Goal: Task Accomplishment & Management: Complete application form

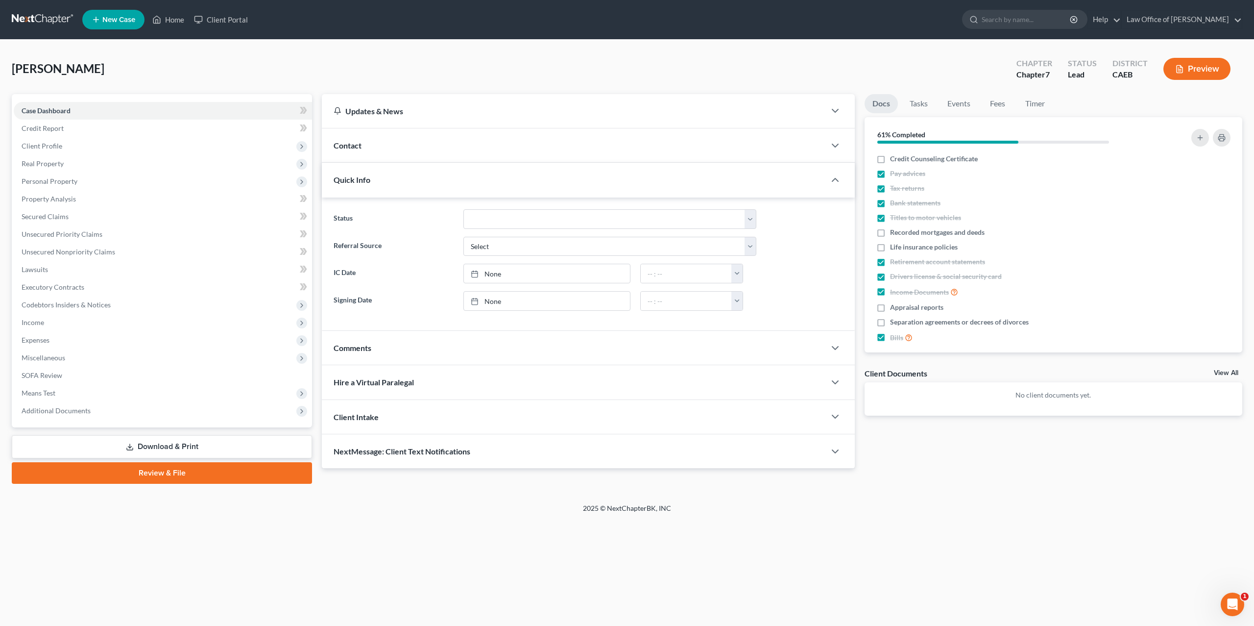
click at [1185, 71] on button "Preview" at bounding box center [1196, 69] width 67 height 22
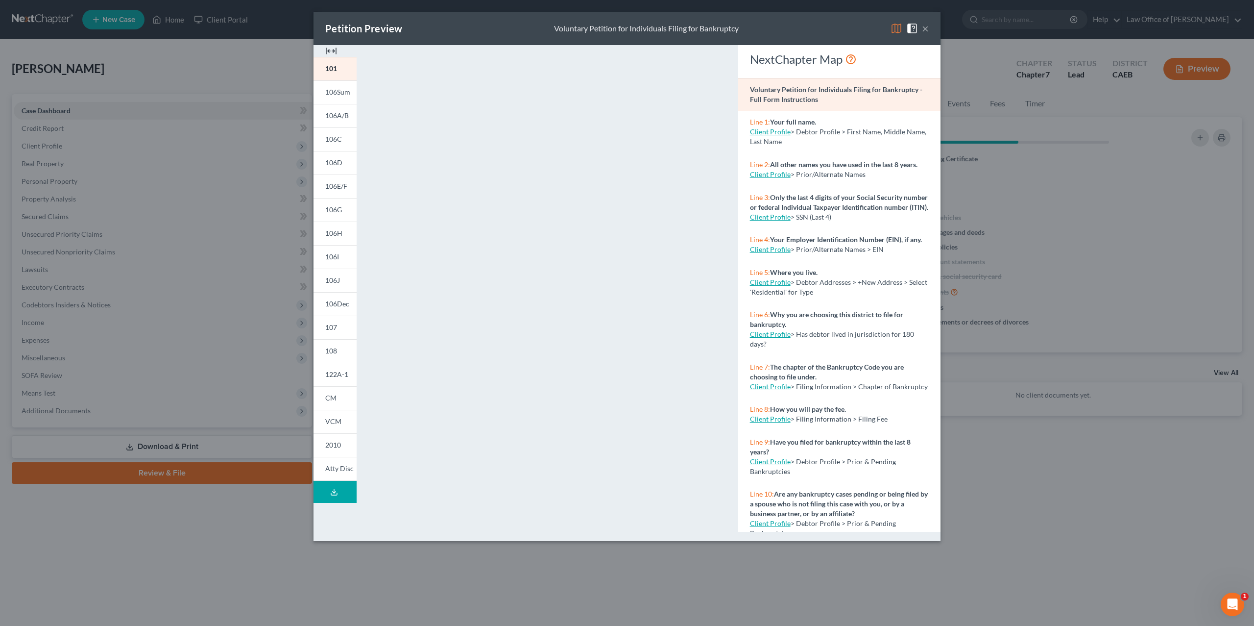
click at [331, 47] on img at bounding box center [331, 51] width 12 height 12
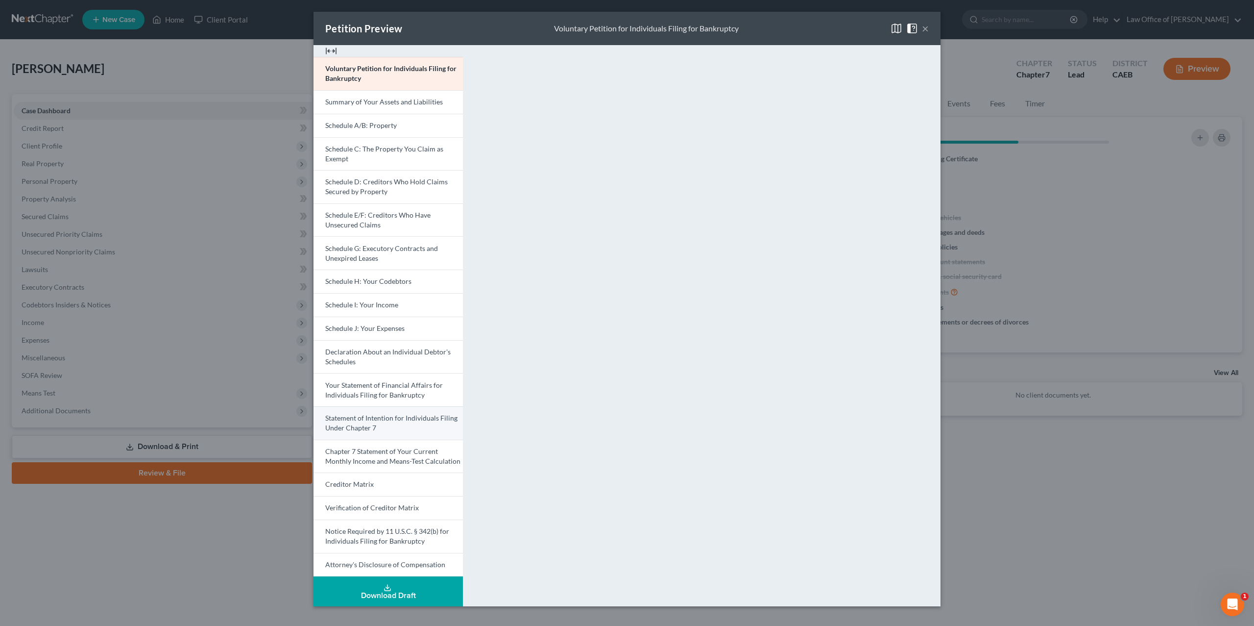
click at [372, 413] on span "Statement of Intention for Individuals Filing Under Chapter 7" at bounding box center [391, 422] width 132 height 18
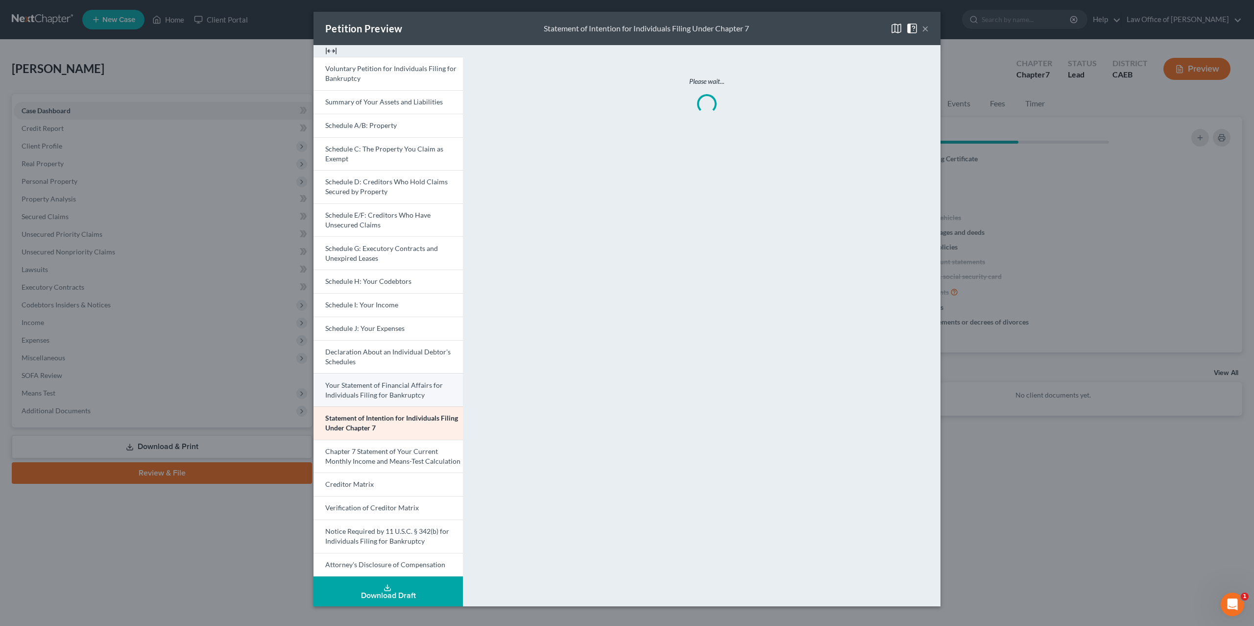
click at [370, 390] on span "Your Statement of Financial Affairs for Individuals Filing for Bankruptcy" at bounding box center [384, 390] width 118 height 18
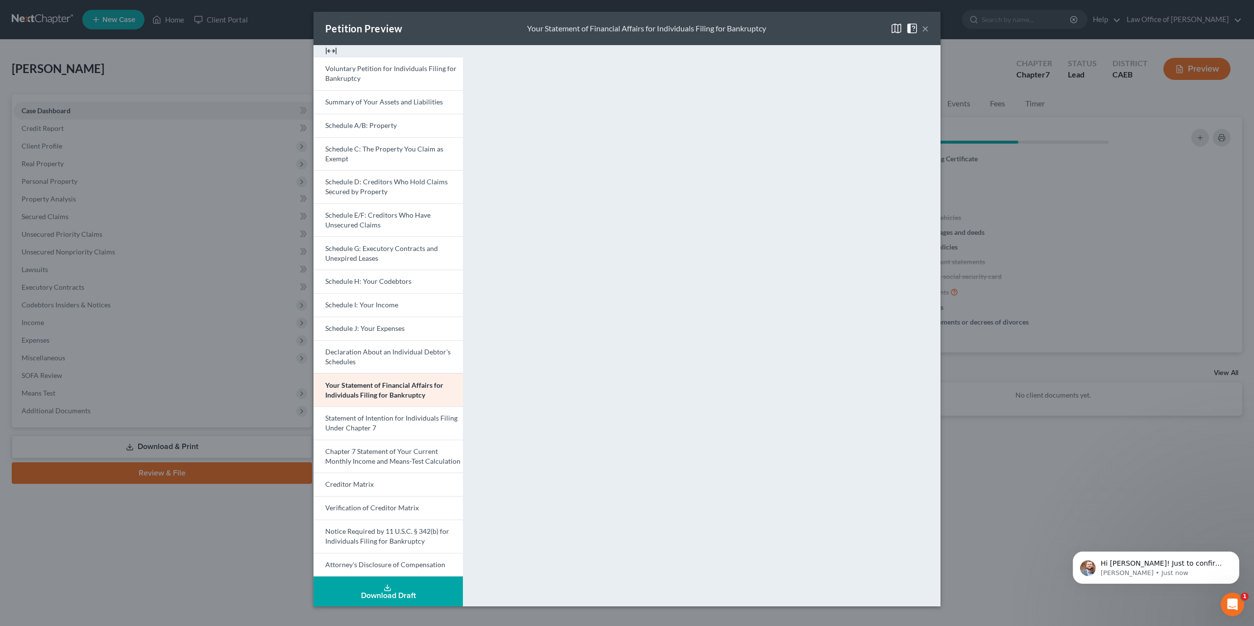
click at [921, 25] on span at bounding box center [914, 28] width 16 height 8
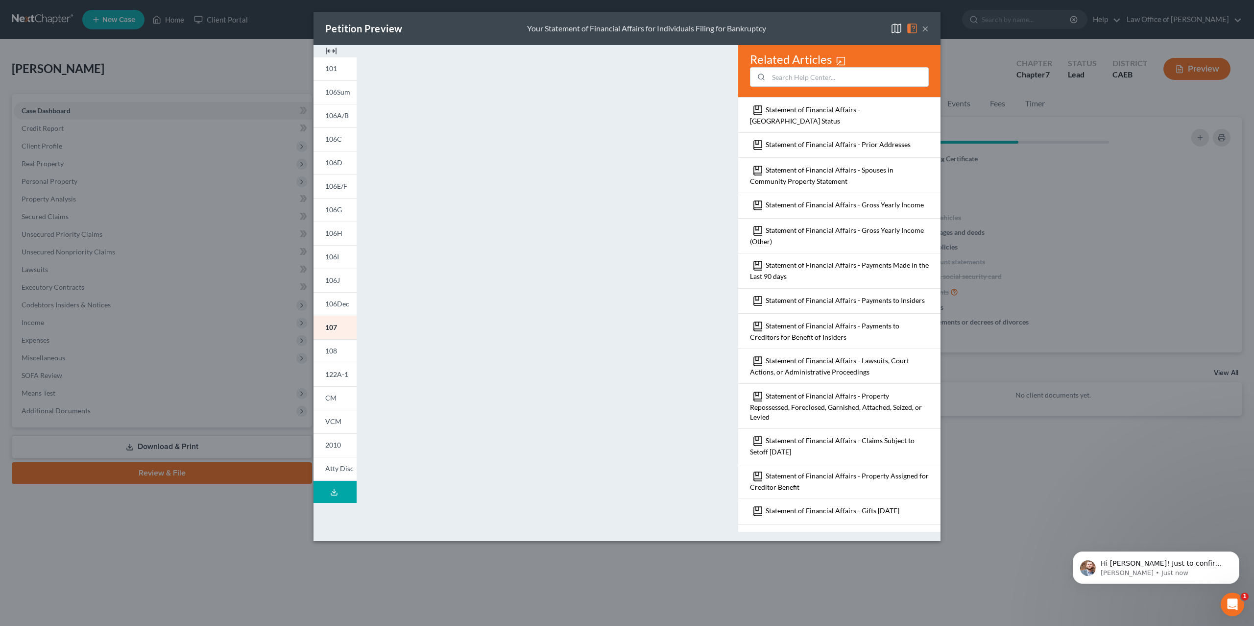
click at [927, 31] on button "×" at bounding box center [925, 29] width 7 height 12
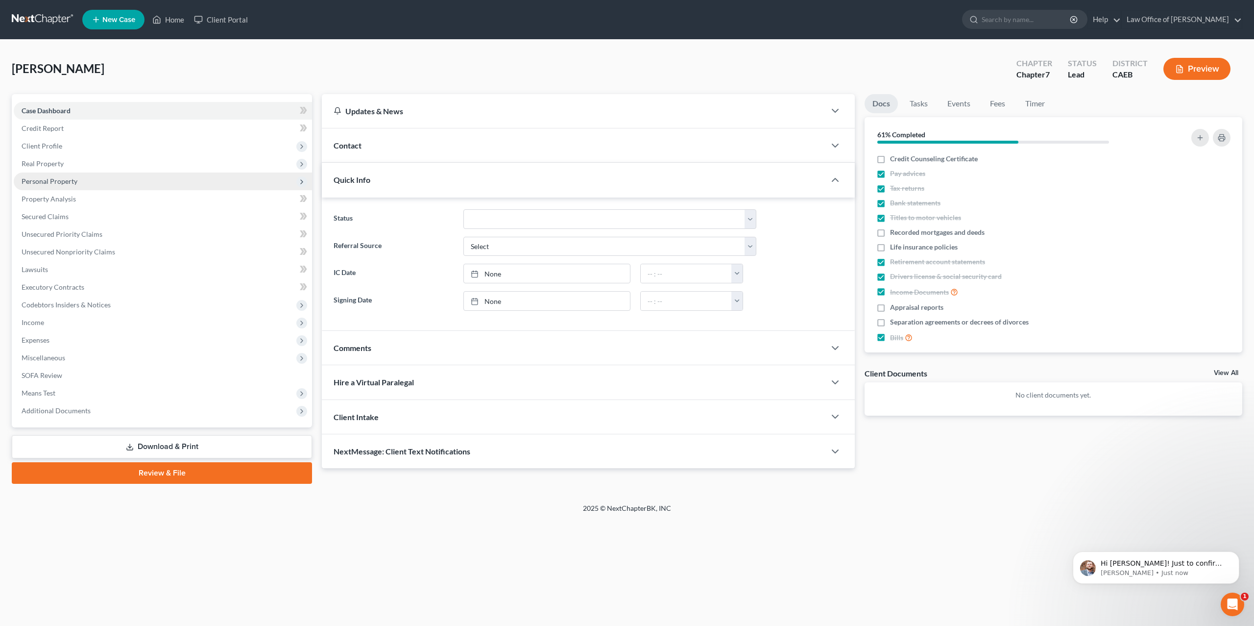
click at [69, 182] on span "Personal Property" at bounding box center [50, 181] width 56 height 8
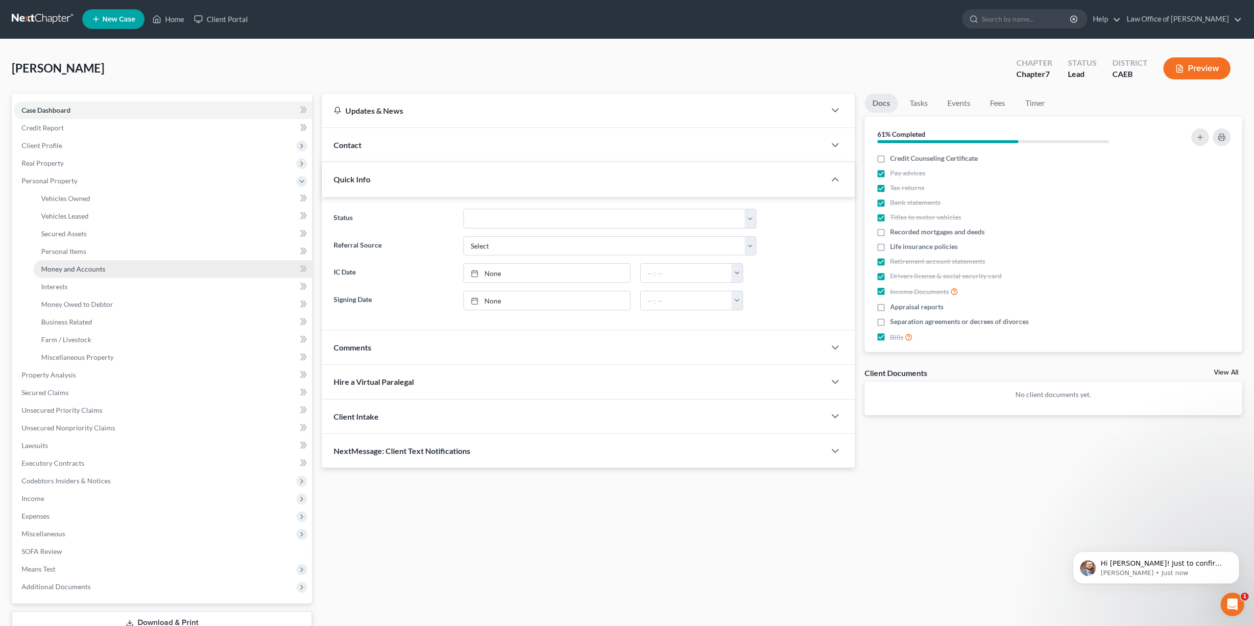
click at [88, 267] on span "Money and Accounts" at bounding box center [73, 269] width 64 height 8
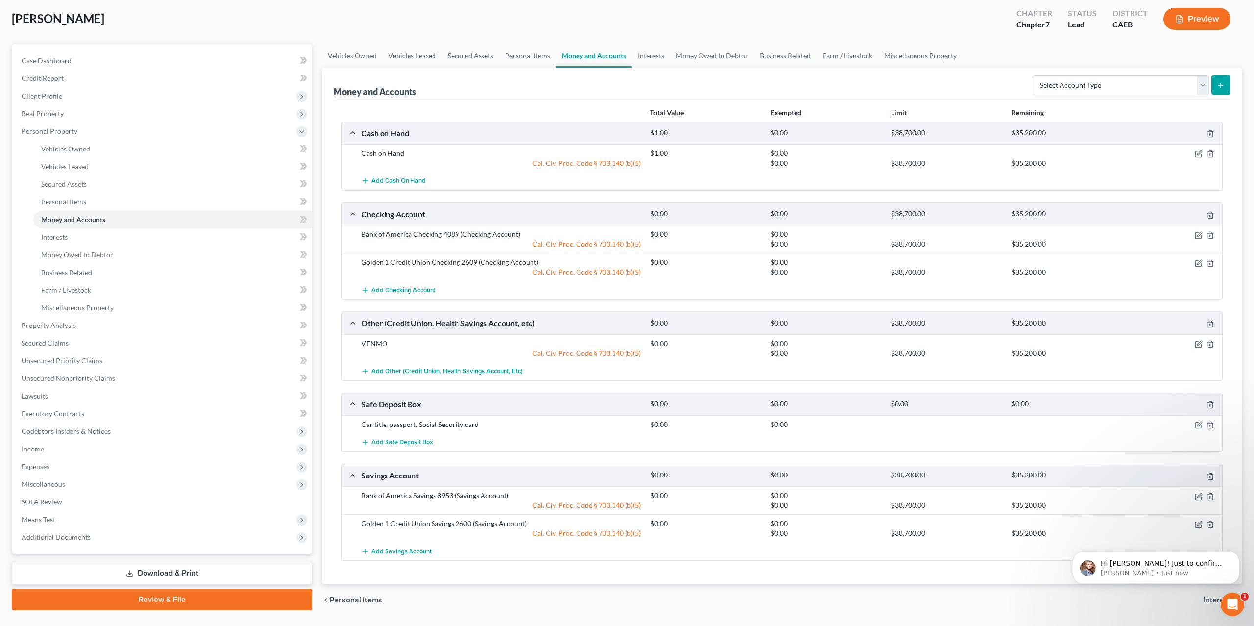
scroll to position [40, 0]
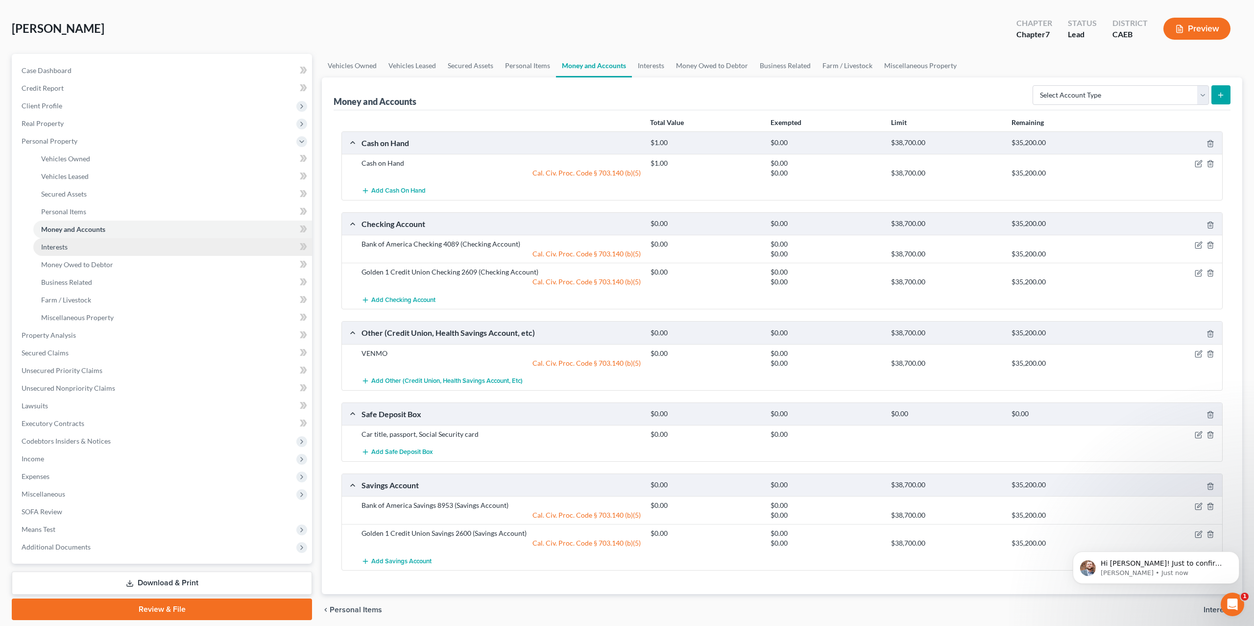
click at [72, 240] on link "Interests" at bounding box center [172, 247] width 279 height 18
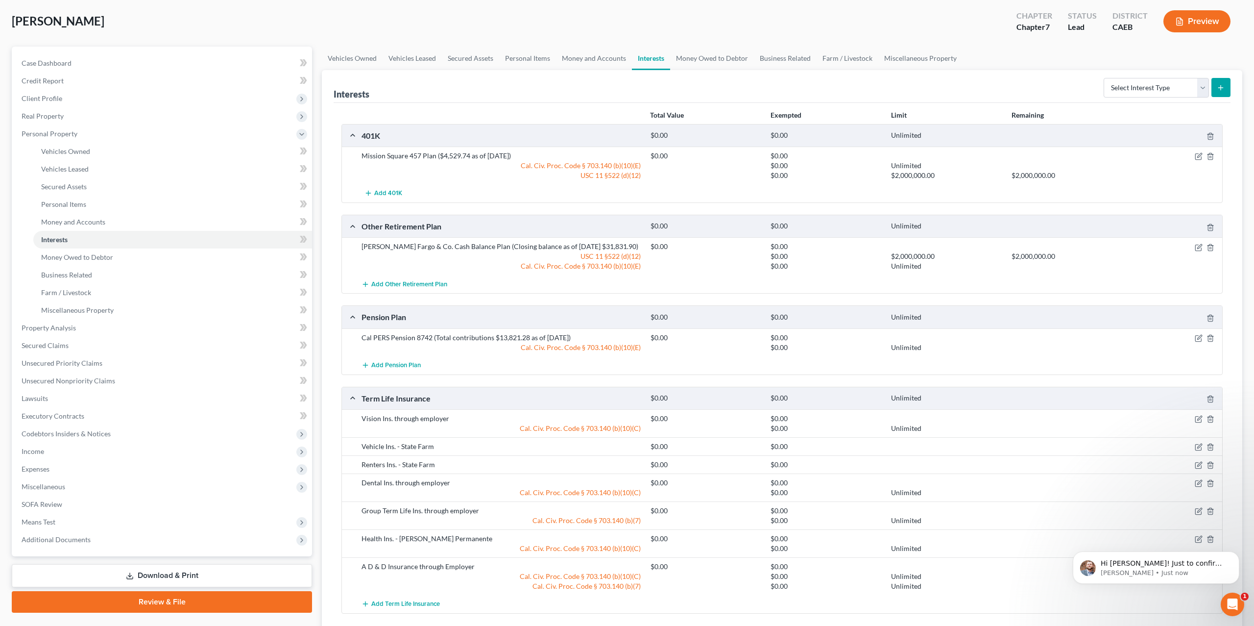
scroll to position [123, 0]
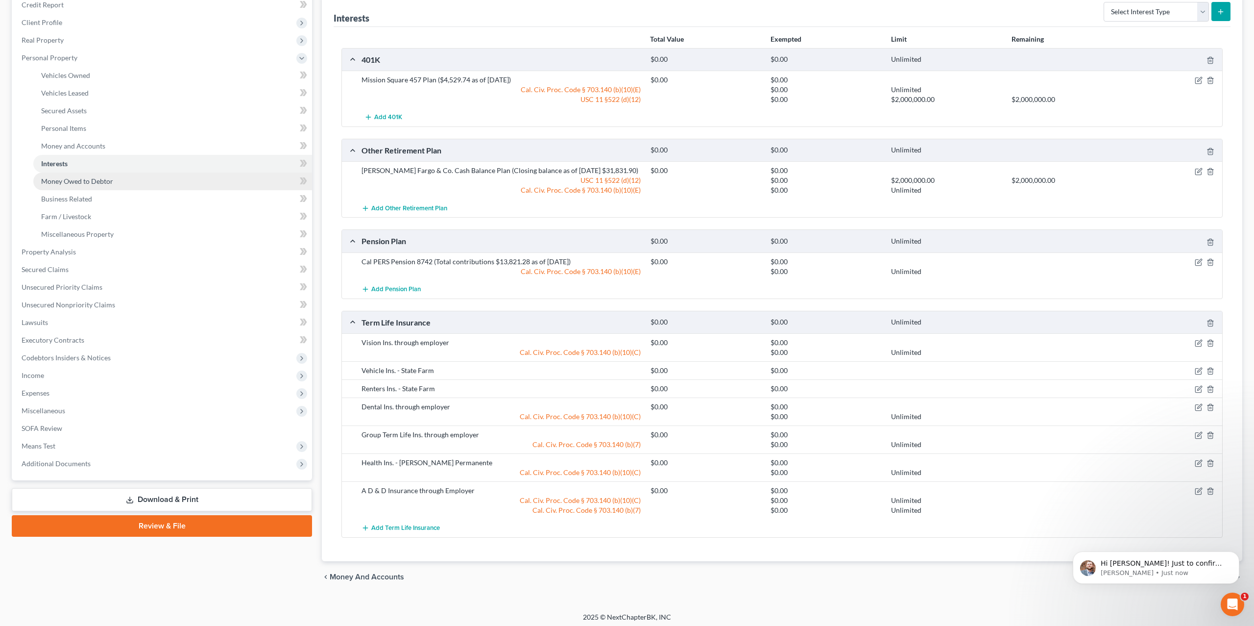
click at [60, 177] on span "Money Owed to Debtor" at bounding box center [77, 181] width 72 height 8
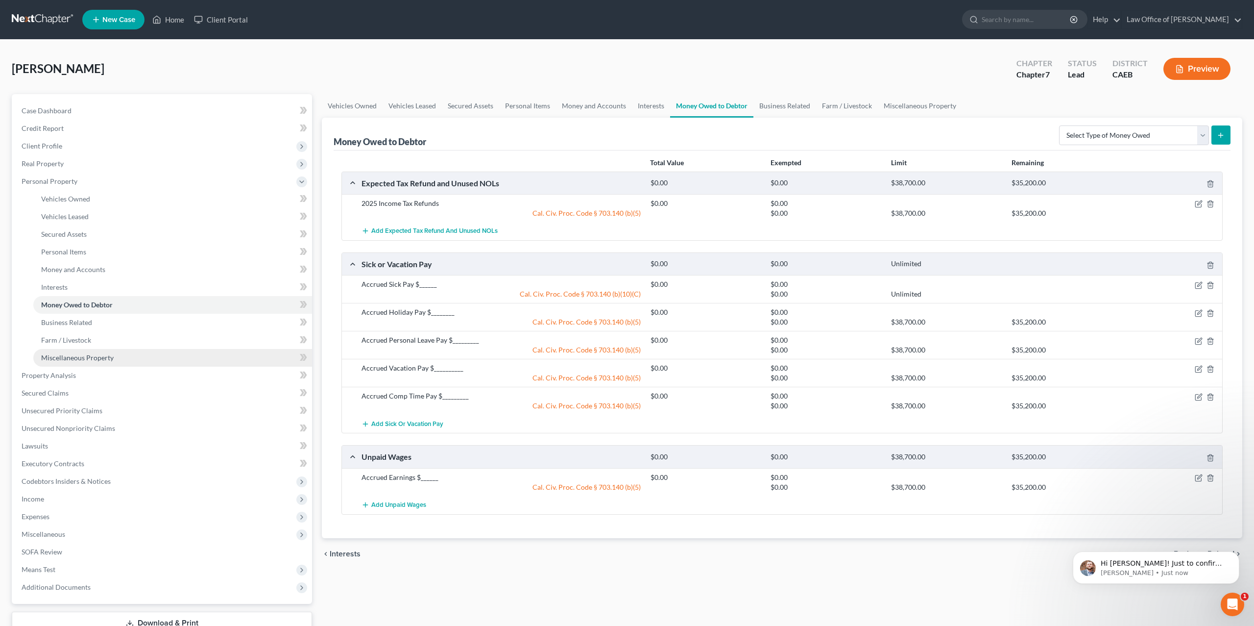
click at [73, 351] on link "Miscellaneous Property" at bounding box center [172, 358] width 279 height 18
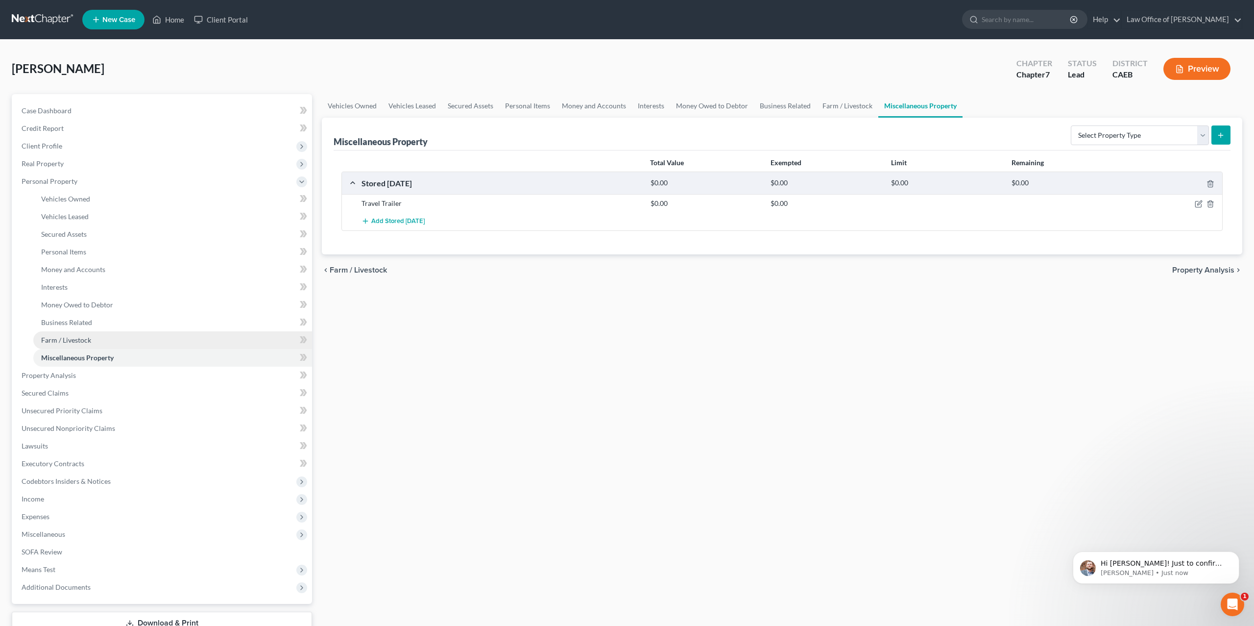
click at [63, 332] on link "Farm / Livestock" at bounding box center [172, 340] width 279 height 18
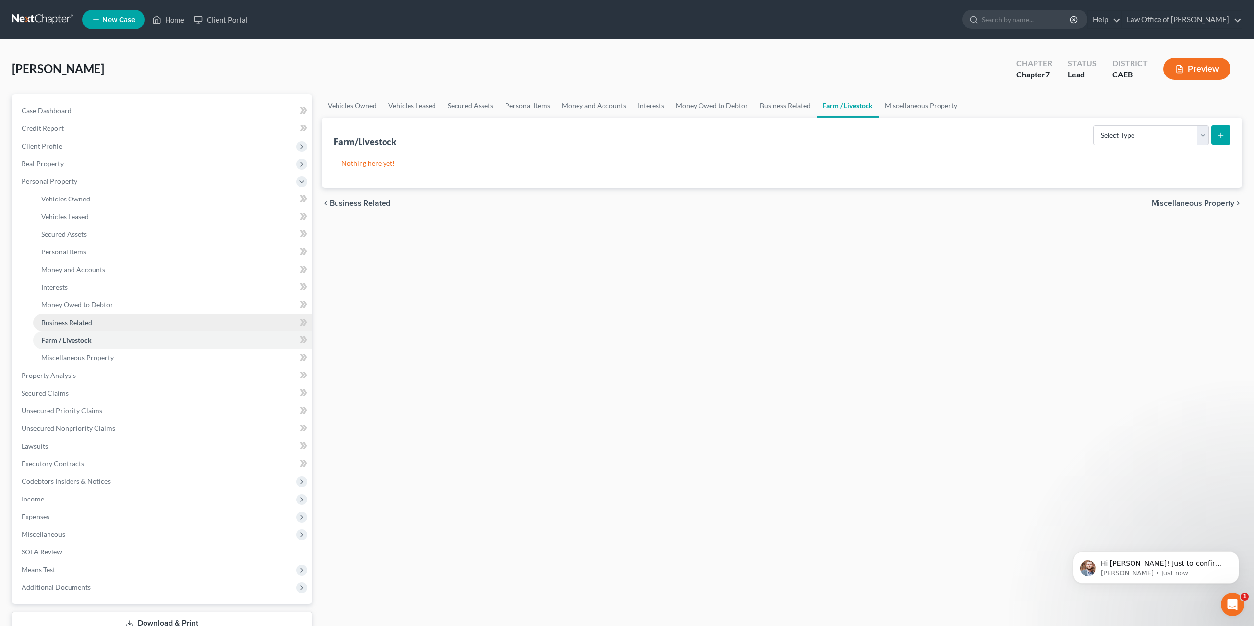
click at [65, 323] on span "Business Related" at bounding box center [66, 322] width 51 height 8
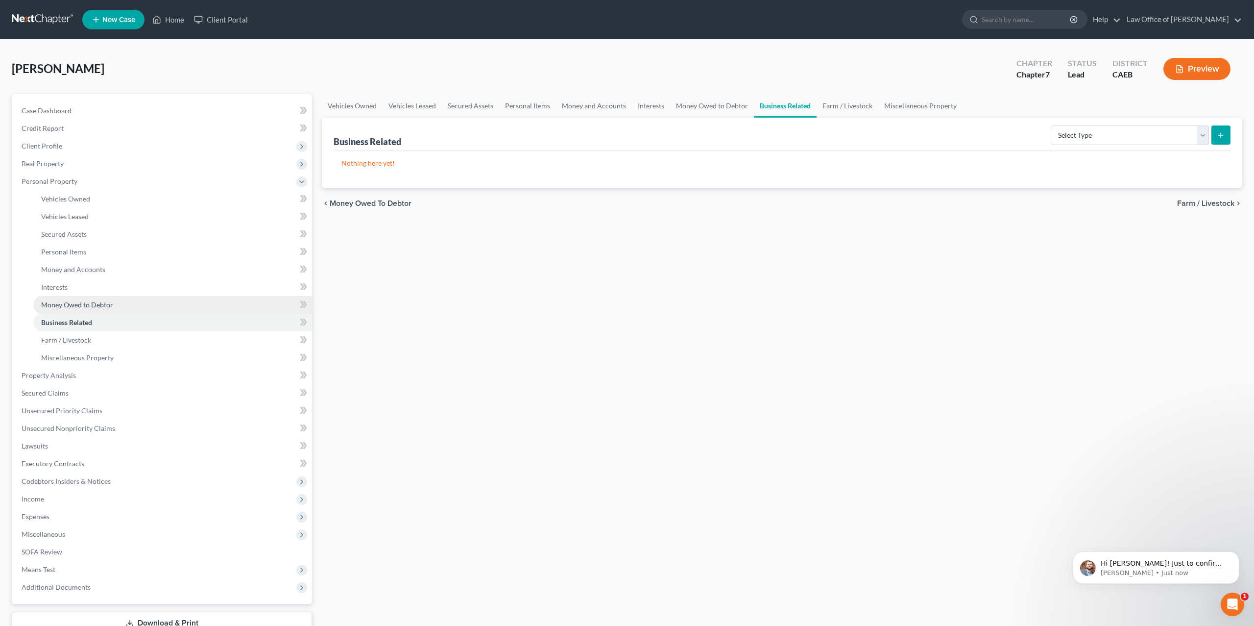
click at [73, 309] on link "Money Owed to Debtor" at bounding box center [172, 305] width 279 height 18
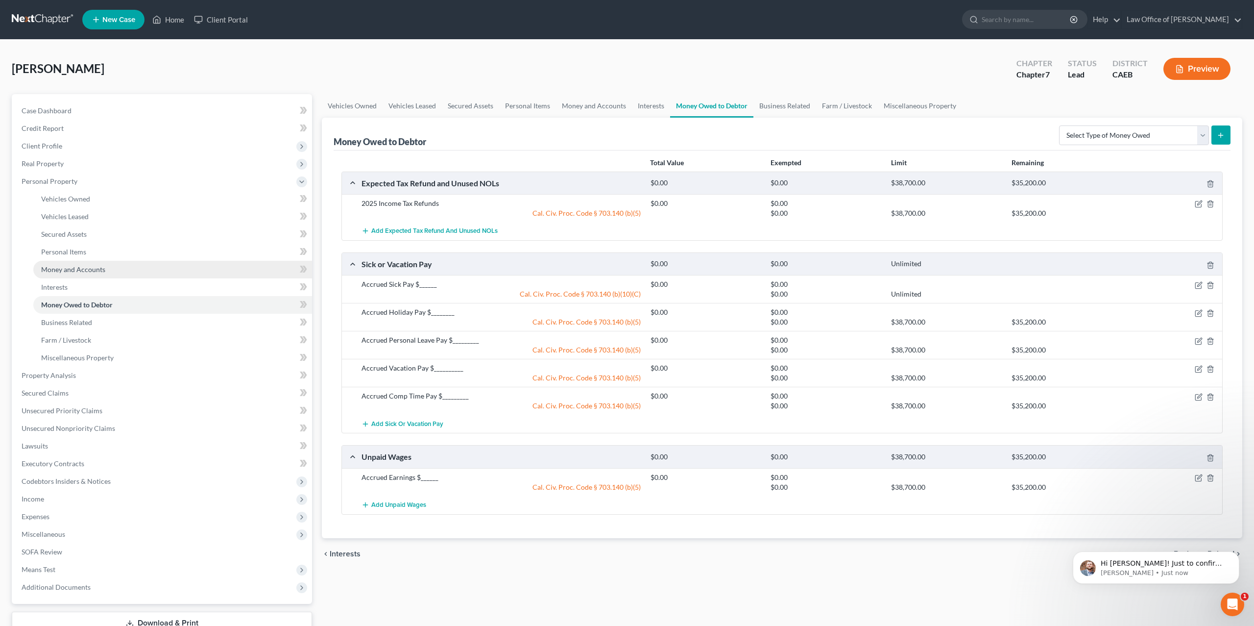
click at [56, 273] on link "Money and Accounts" at bounding box center [172, 270] width 279 height 18
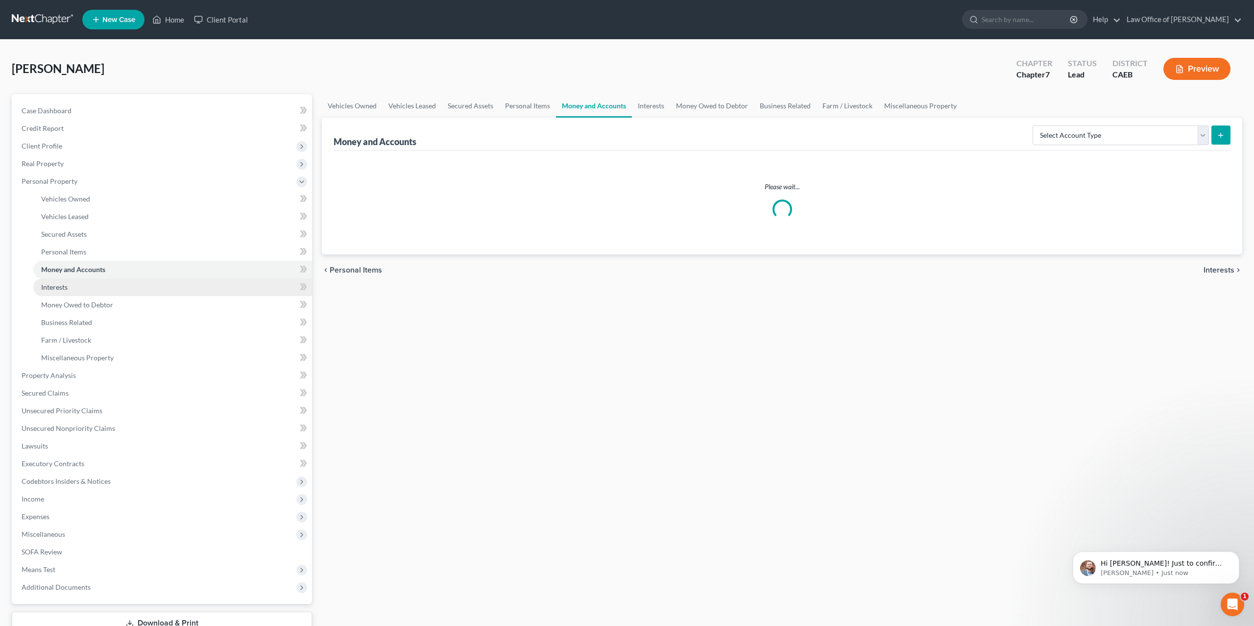
click at [52, 288] on span "Interests" at bounding box center [54, 287] width 26 height 8
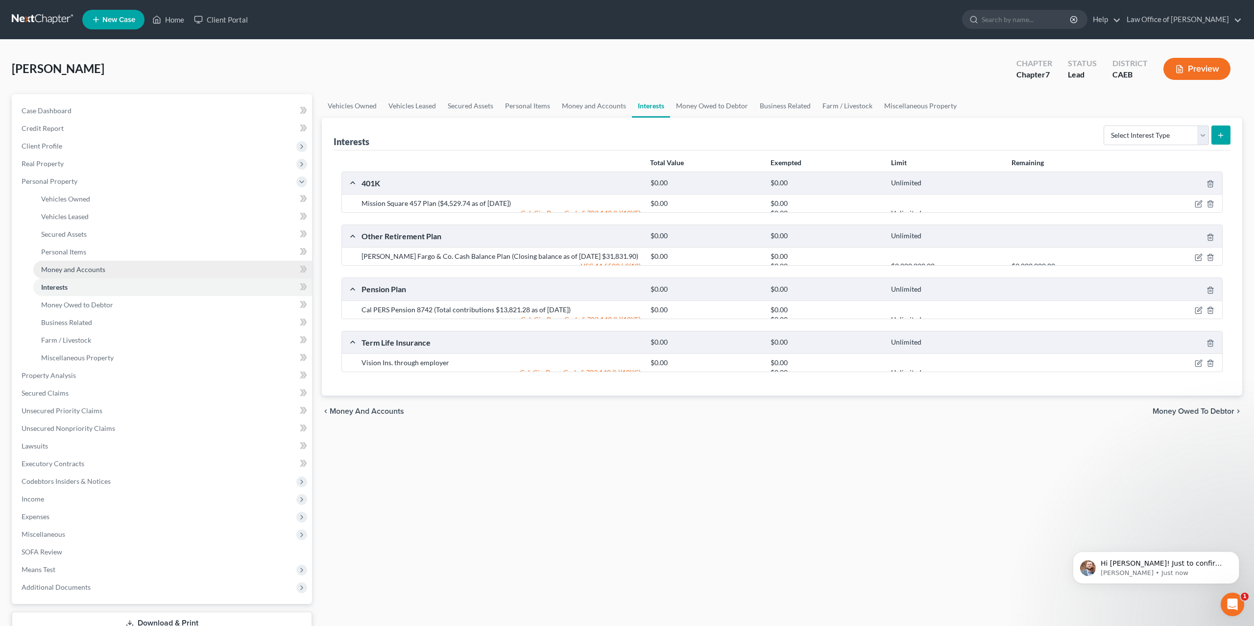
click at [54, 269] on span "Money and Accounts" at bounding box center [73, 269] width 64 height 8
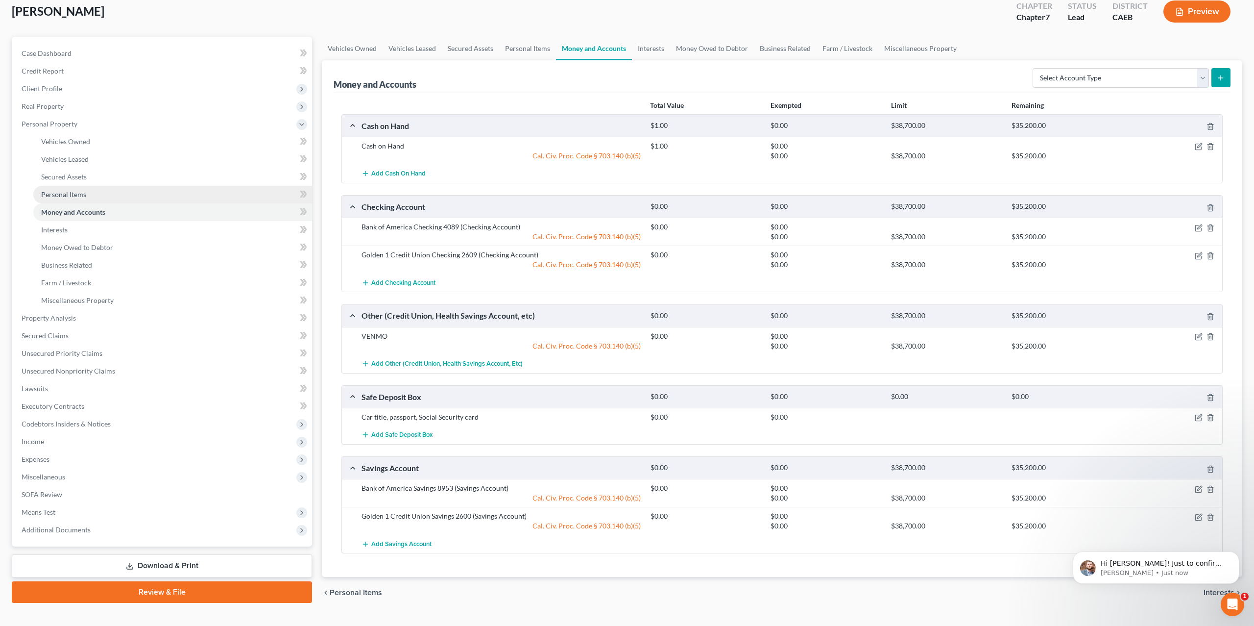
scroll to position [73, 0]
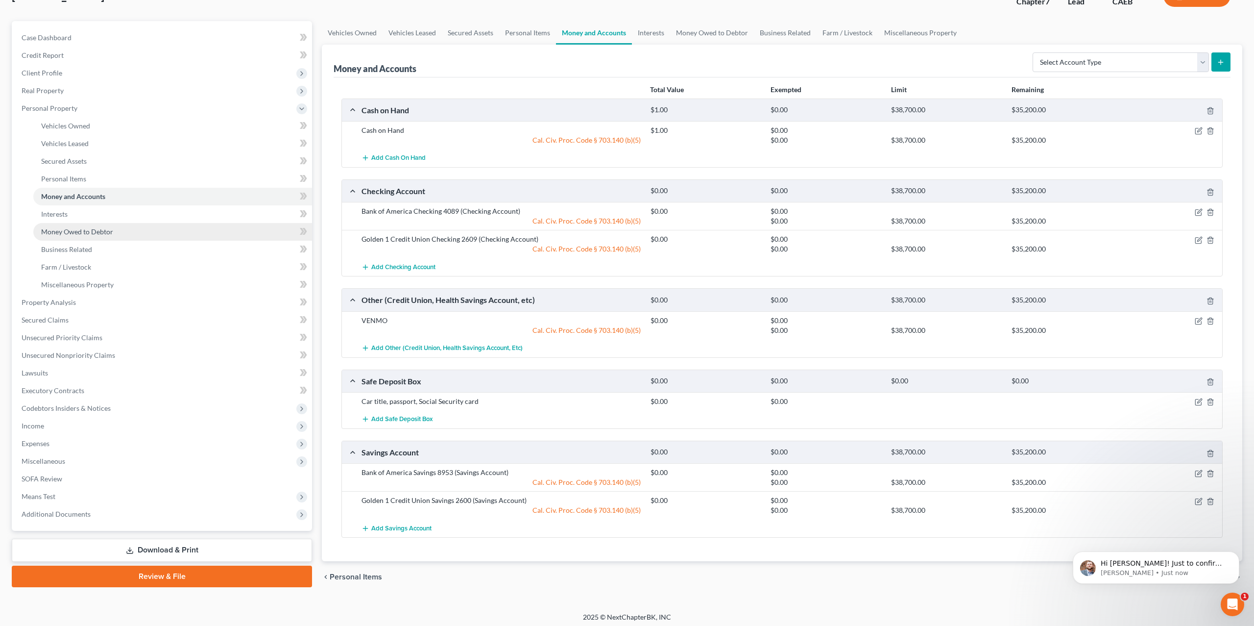
click at [69, 229] on span "Money Owed to Debtor" at bounding box center [77, 231] width 72 height 8
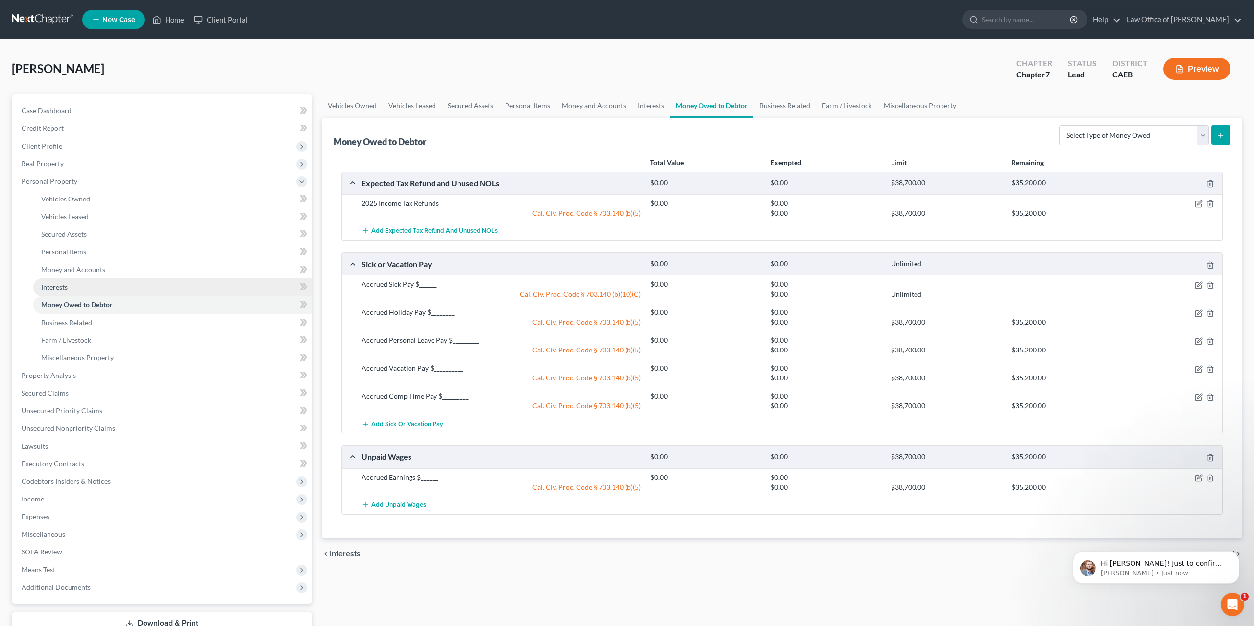
click at [72, 282] on link "Interests" at bounding box center [172, 287] width 279 height 18
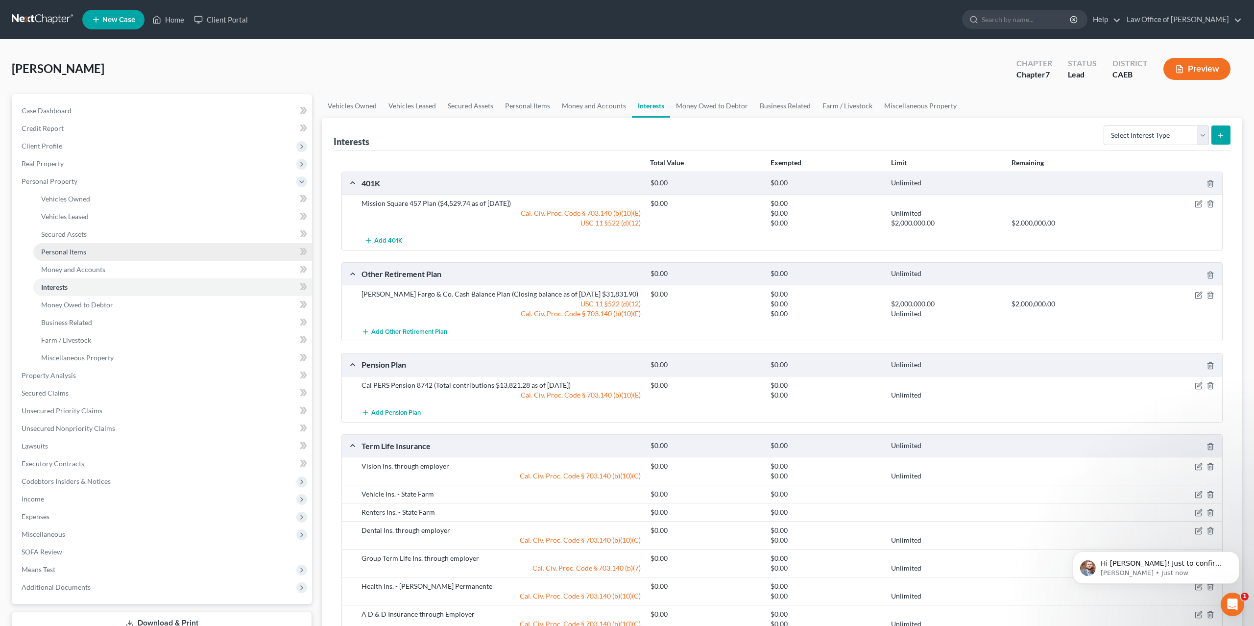
click at [72, 248] on span "Personal Items" at bounding box center [63, 251] width 45 height 8
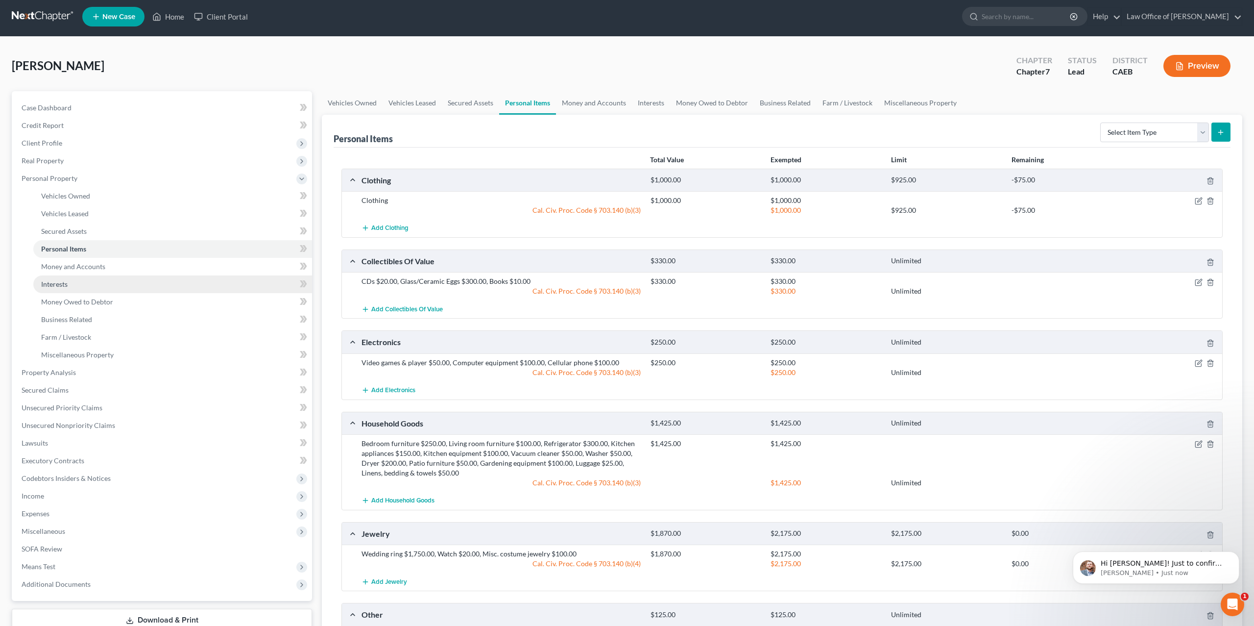
scroll to position [2, 0]
click at [67, 228] on span "Secured Assets" at bounding box center [64, 231] width 46 height 8
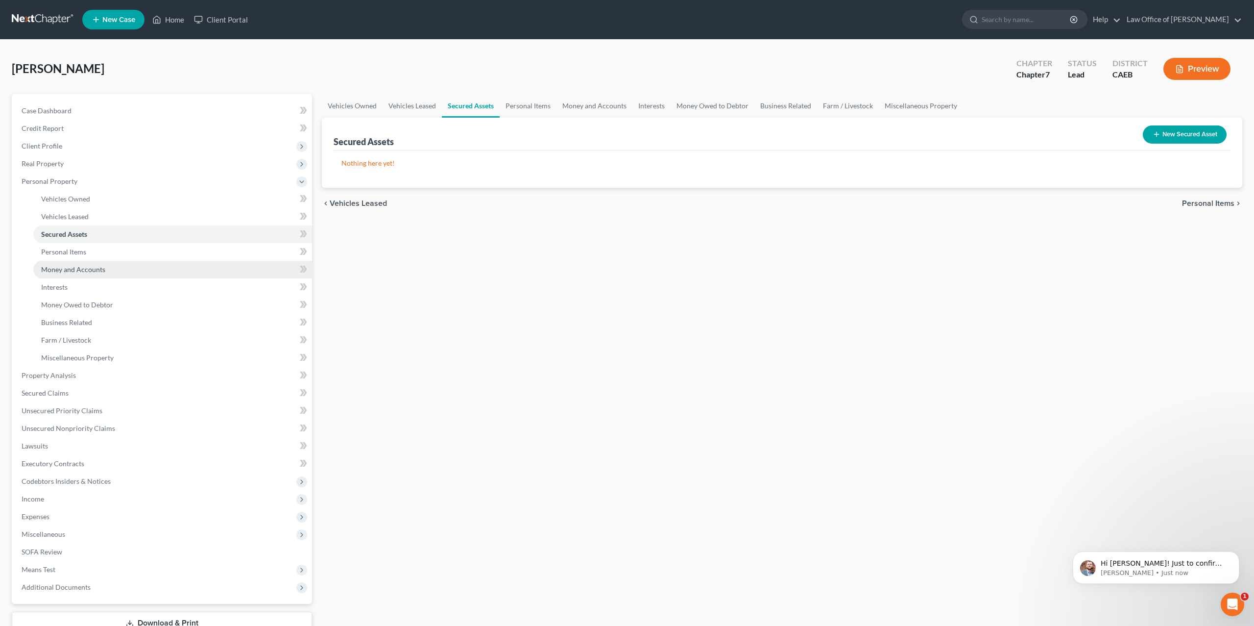
click at [76, 270] on span "Money and Accounts" at bounding box center [73, 269] width 64 height 8
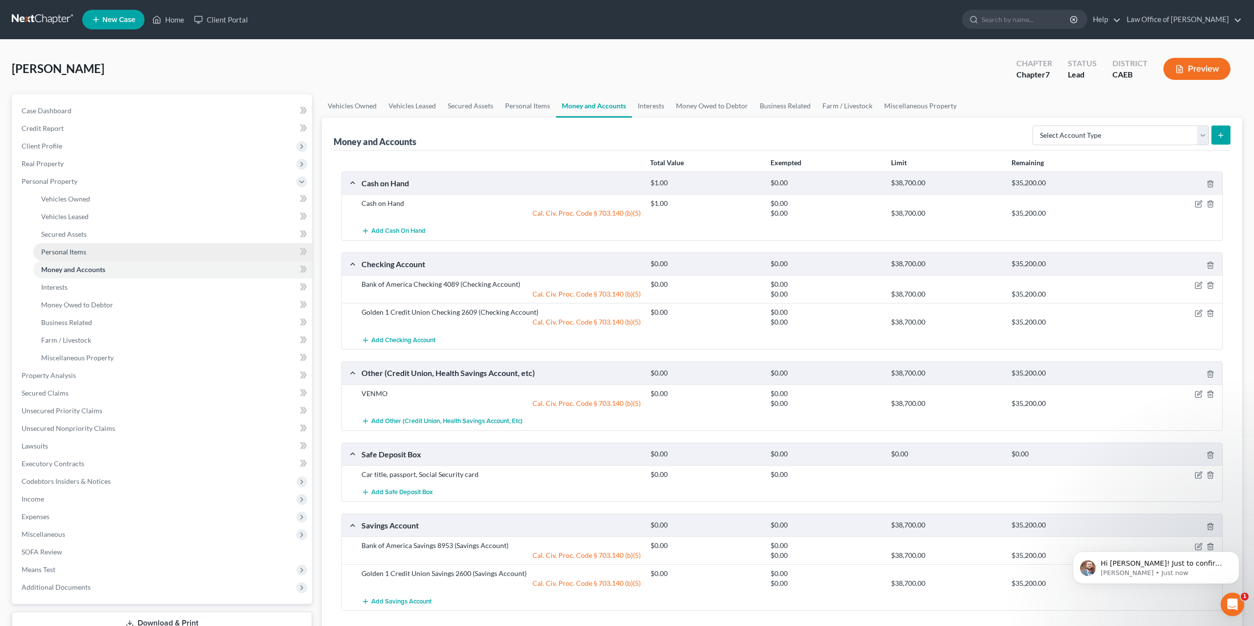
click at [69, 250] on span "Personal Items" at bounding box center [63, 251] width 45 height 8
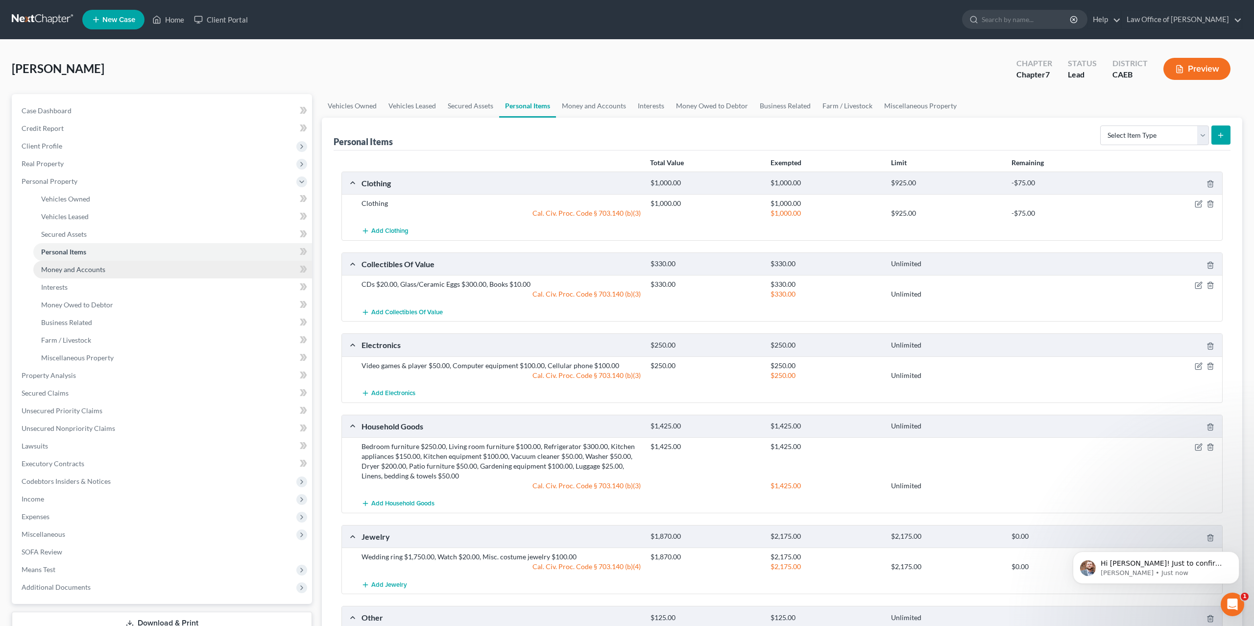
click at [71, 268] on span "Money and Accounts" at bounding box center [73, 269] width 64 height 8
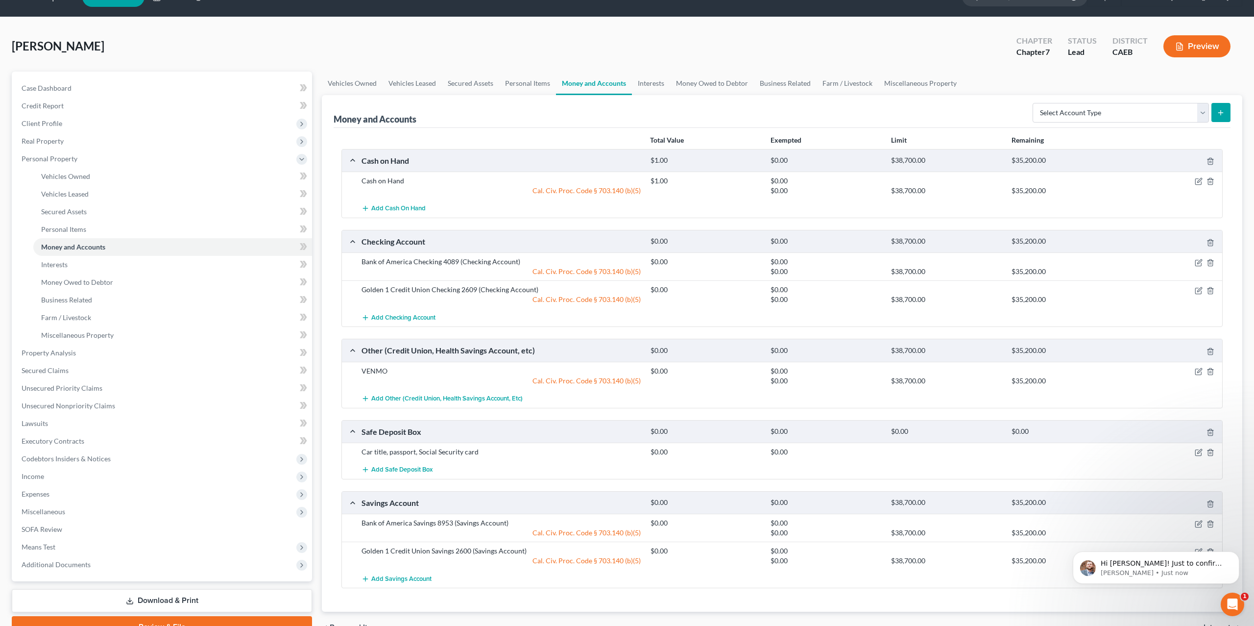
scroll to position [22, 0]
click at [67, 231] on span "Personal Items" at bounding box center [63, 229] width 45 height 8
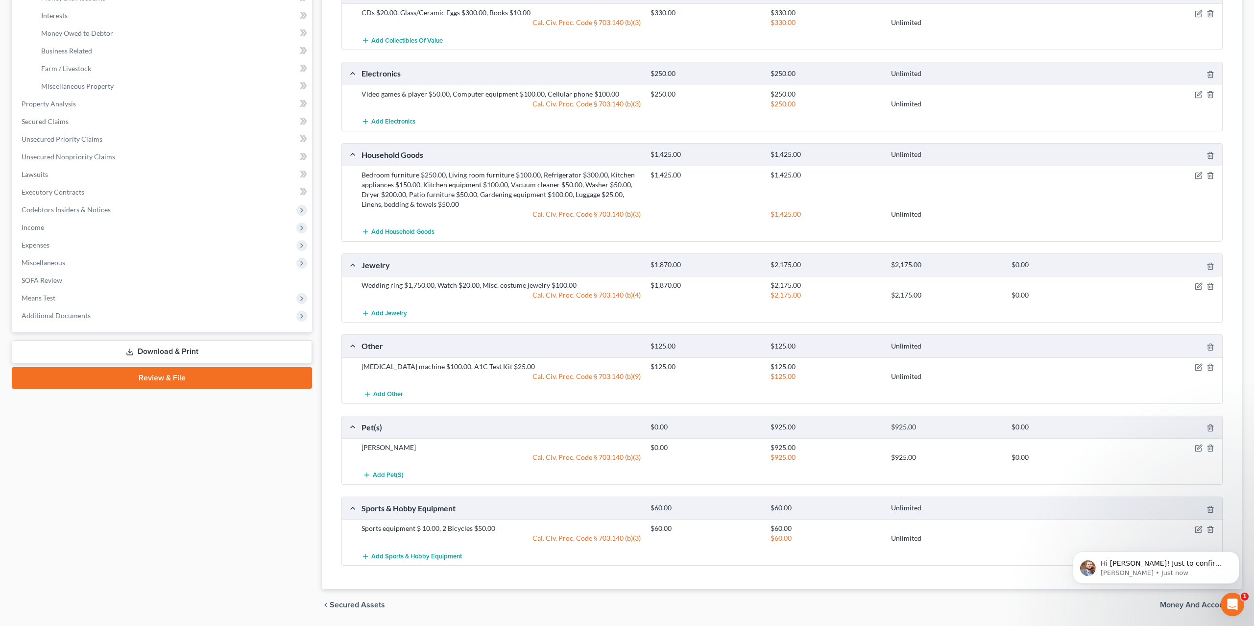
scroll to position [188, 0]
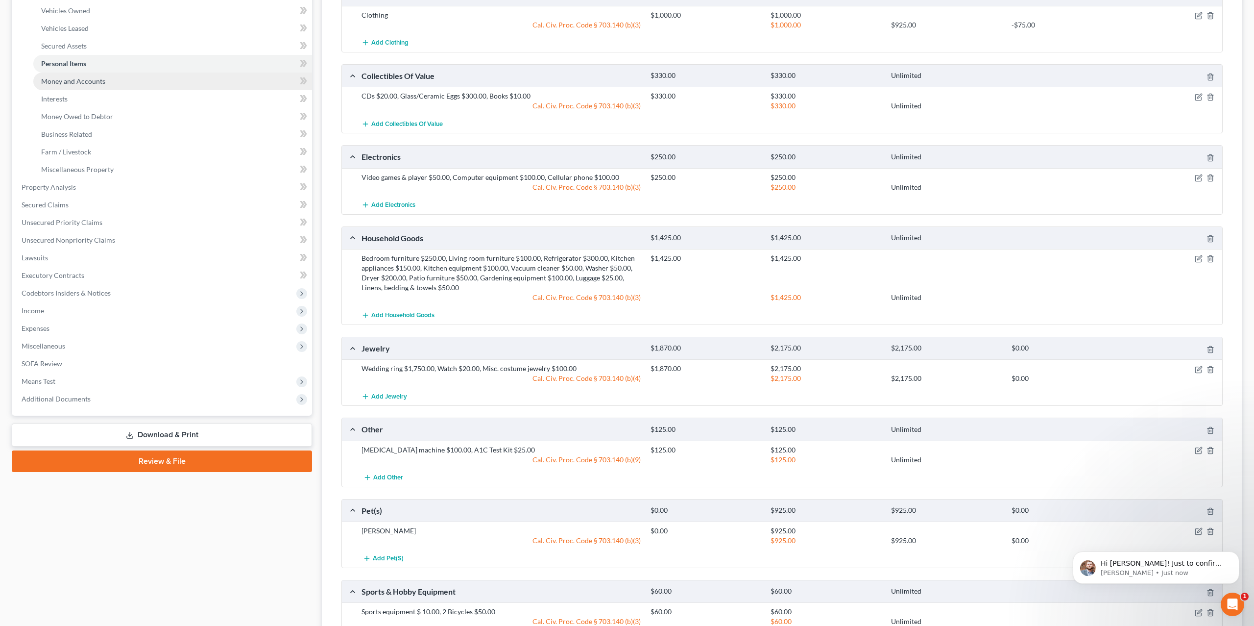
click at [76, 83] on span "Money and Accounts" at bounding box center [73, 81] width 64 height 8
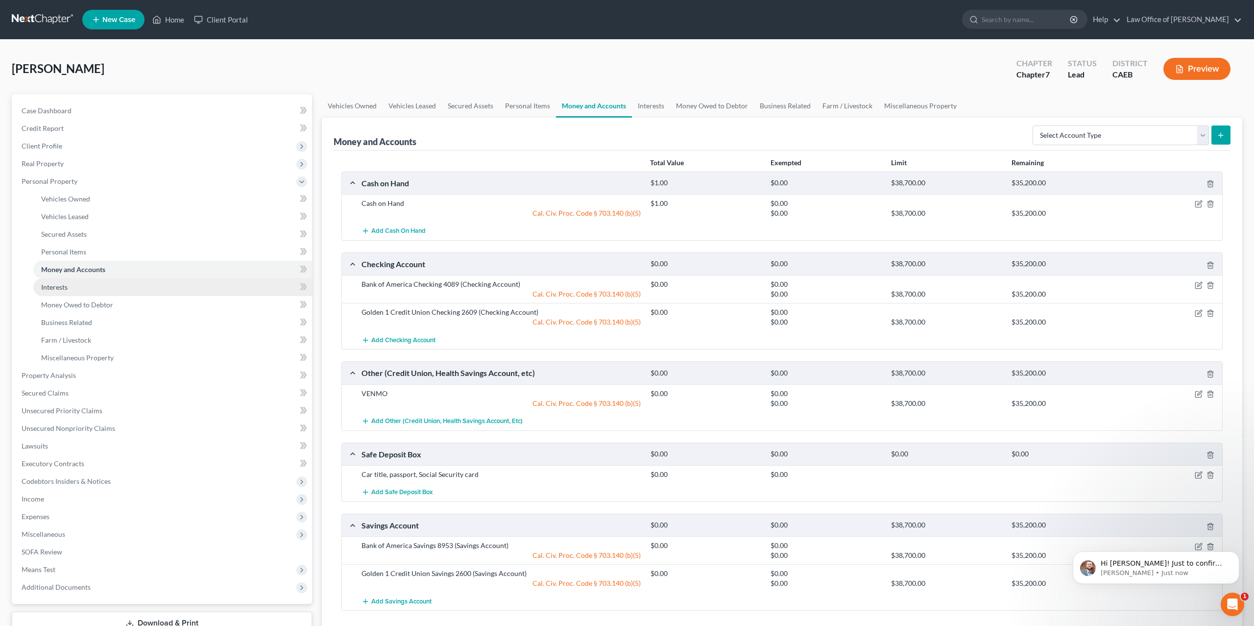
click at [65, 290] on span "Interests" at bounding box center [54, 287] width 26 height 8
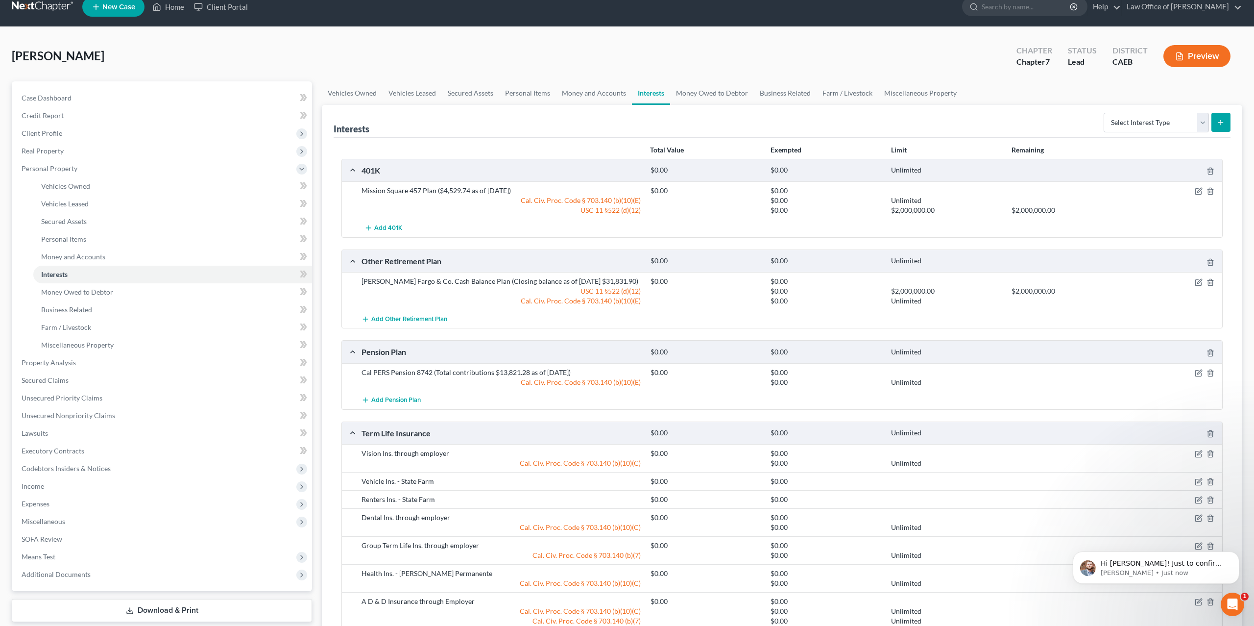
scroll to position [15, 0]
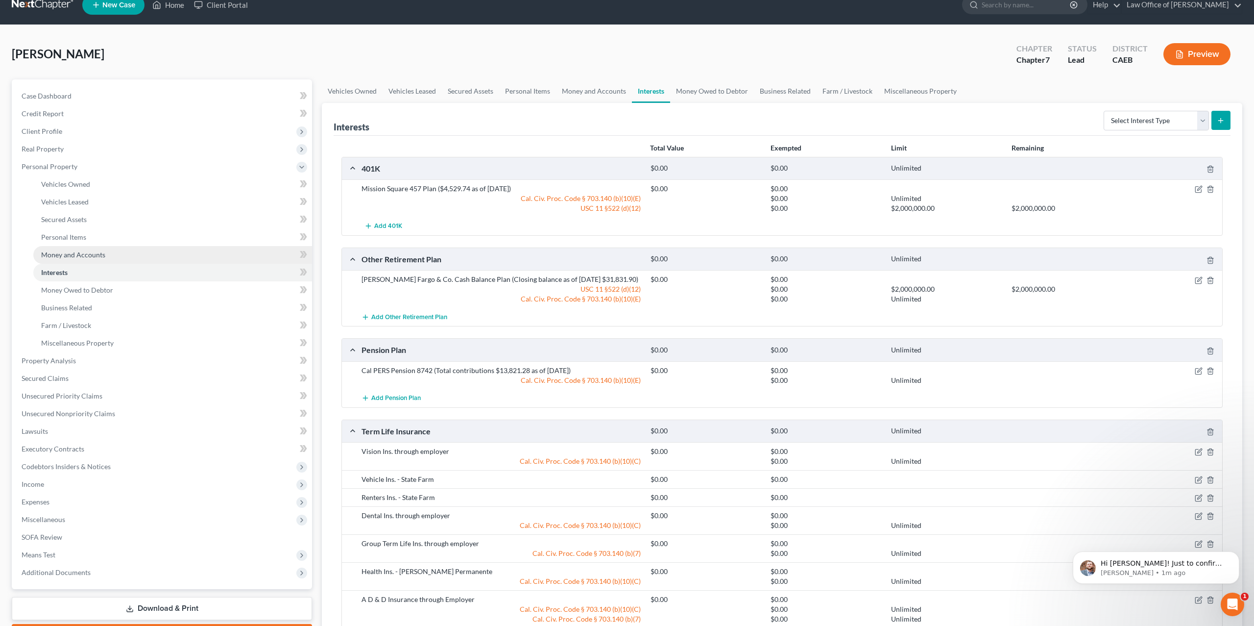
click at [69, 256] on span "Money and Accounts" at bounding box center [73, 254] width 64 height 8
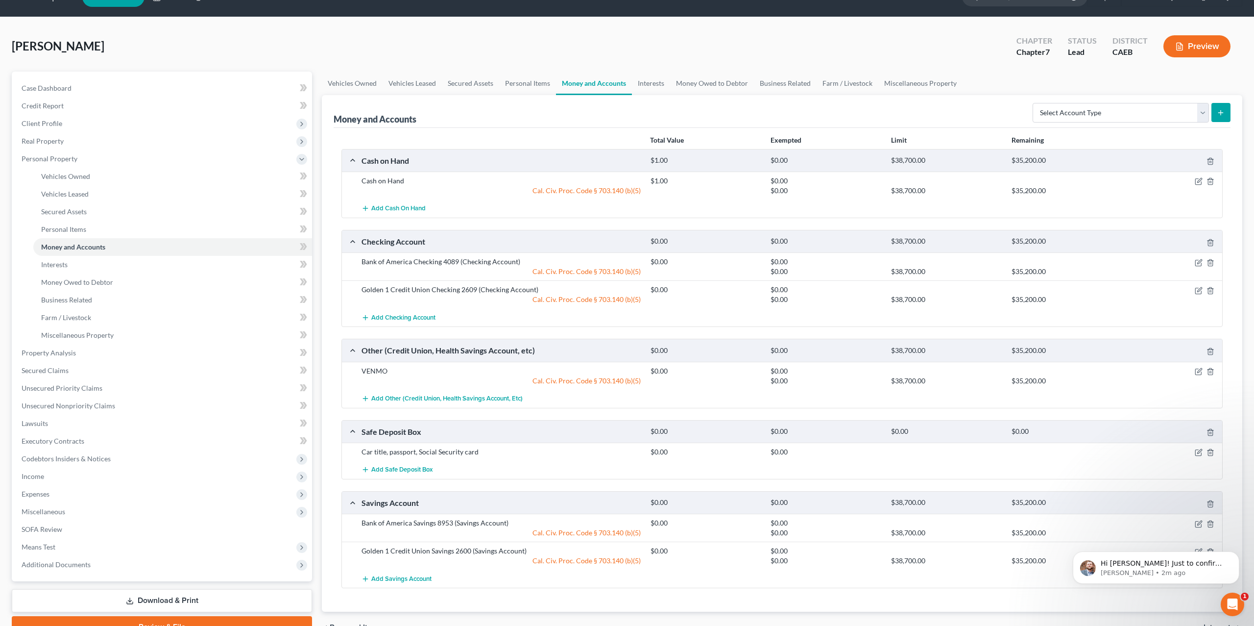
scroll to position [26, 0]
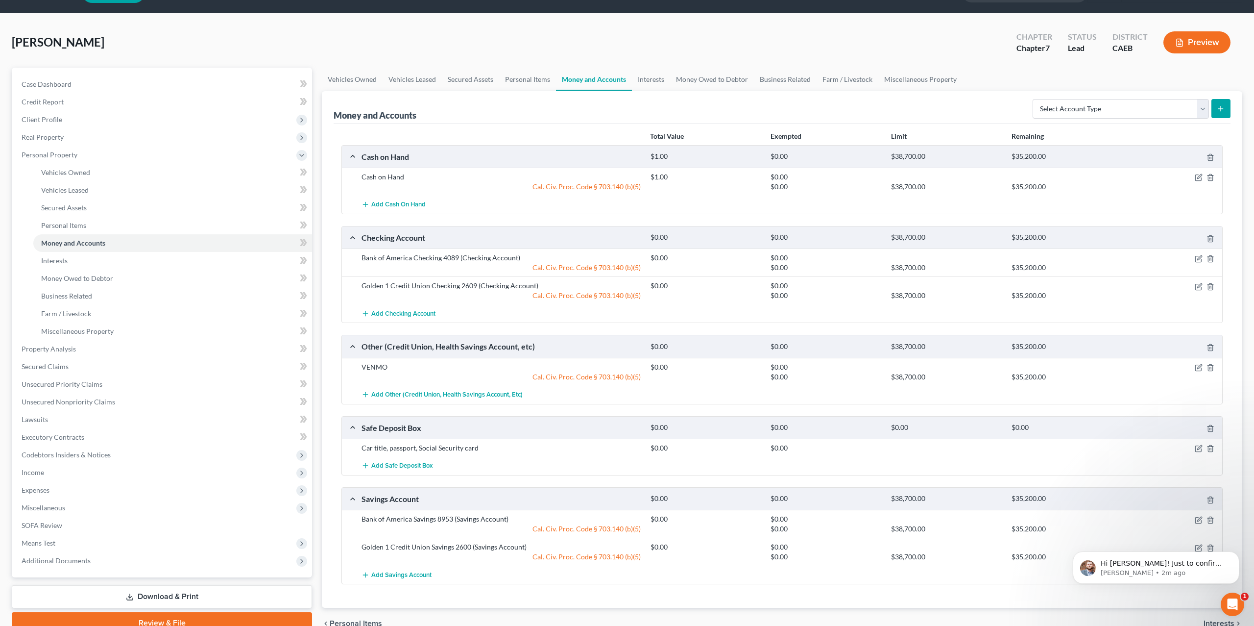
click at [333, 351] on div "Money and Accounts Select Account Type Brokerage Cash on Hand Certificates of D…" at bounding box center [782, 349] width 920 height 516
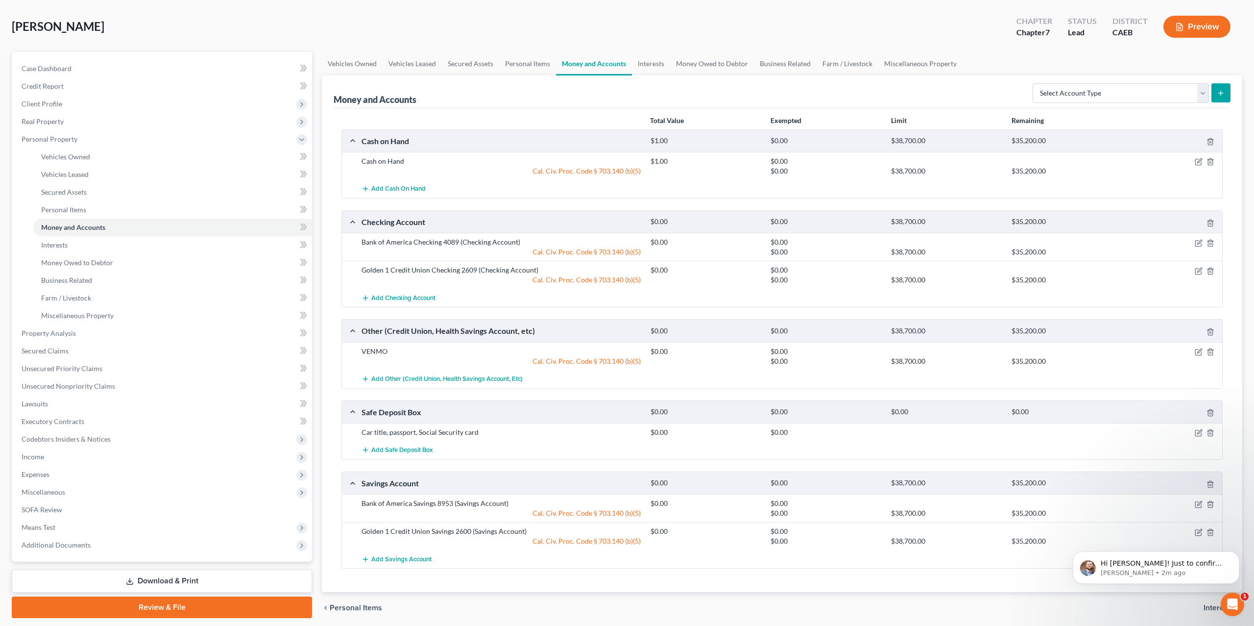
scroll to position [43, 0]
